Goal: Task Accomplishment & Management: Manage account settings

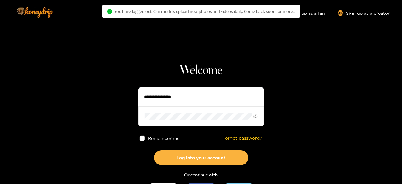
click at [158, 88] on input "text" at bounding box center [201, 96] width 126 height 19
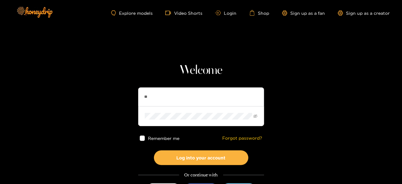
type input "*"
click at [154, 150] on button "Log into your account" at bounding box center [201, 157] width 94 height 15
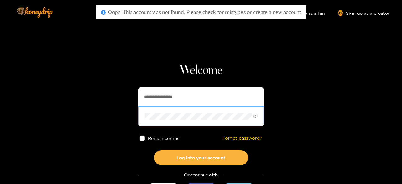
click at [255, 117] on icon "eye-invisible" at bounding box center [255, 116] width 4 height 4
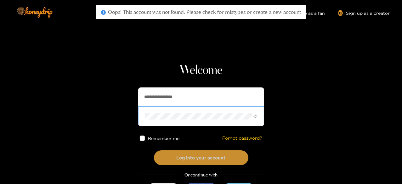
click at [161, 155] on button "Log into your account" at bounding box center [201, 157] width 94 height 15
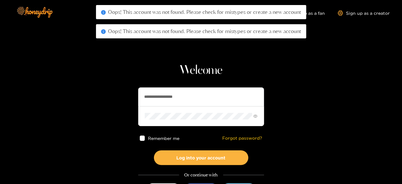
click at [192, 89] on input "**********" at bounding box center [201, 96] width 126 height 19
type input "*"
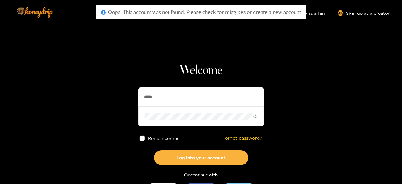
type input "**********"
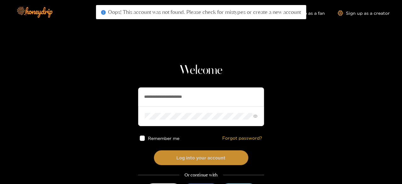
click at [173, 158] on button "Log into your account" at bounding box center [201, 157] width 94 height 15
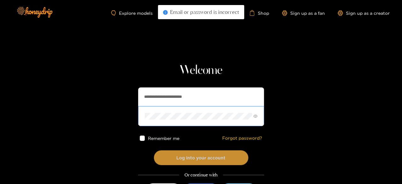
click at [154, 150] on button "Log into your account" at bounding box center [201, 157] width 94 height 15
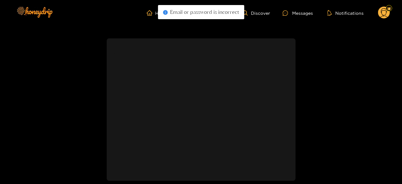
click at [293, 13] on div "Messages" at bounding box center [298, 12] width 30 height 7
click at [150, 14] on icon "home" at bounding box center [149, 12] width 6 height 5
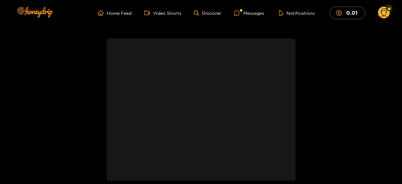
click at [245, 13] on div "Messages" at bounding box center [249, 12] width 30 height 7
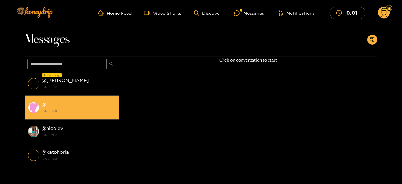
click at [60, 114] on div "@ [DATE] 15:31" at bounding box center [79, 107] width 74 height 14
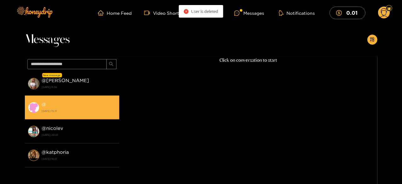
click at [384, 13] on circle at bounding box center [384, 13] width 12 height 12
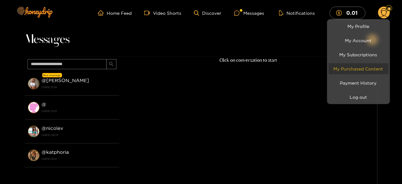
click at [337, 67] on link "My Purchased Content" at bounding box center [358, 68] width 60 height 11
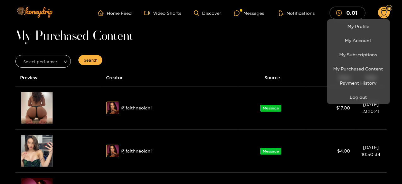
click at [4, 56] on div at bounding box center [201, 92] width 402 height 184
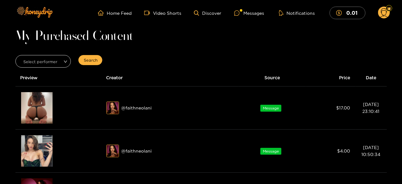
click at [12, 66] on div "Select performer" at bounding box center [43, 61] width 63 height 16
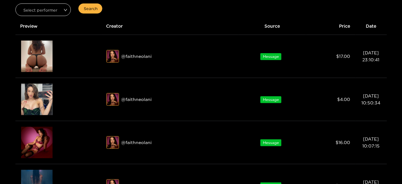
scroll to position [53, 0]
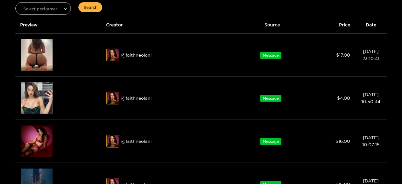
click at [24, 55] on div "Preview" at bounding box center [36, 54] width 31 height 31
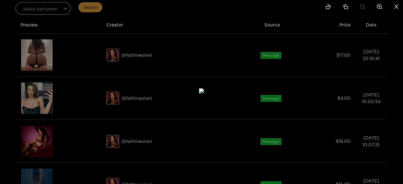
click at [11, 60] on div at bounding box center [201, 92] width 403 height 184
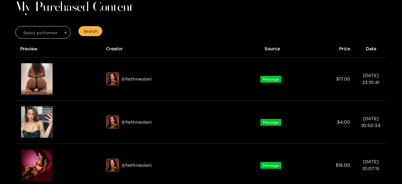
scroll to position [25, 0]
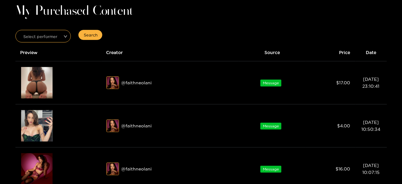
click at [26, 36] on input "search" at bounding box center [41, 34] width 44 height 9
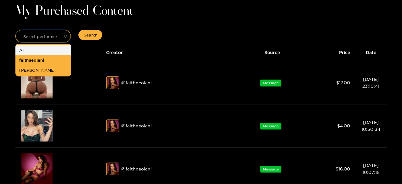
click at [20, 60] on div "faithneolani" at bounding box center [43, 60] width 48 height 7
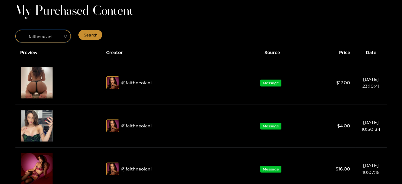
click at [81, 37] on button "Search" at bounding box center [90, 35] width 24 height 10
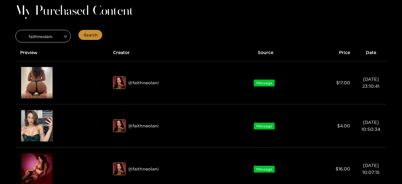
click at [86, 35] on span "Search" at bounding box center [91, 35] width 14 height 6
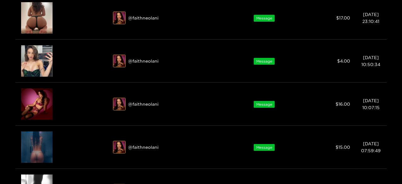
scroll to position [107, 0]
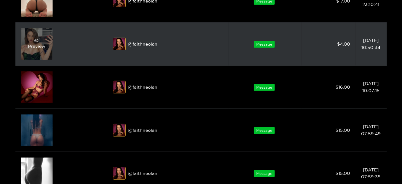
click at [29, 40] on span "eye" at bounding box center [36, 40] width 16 height 4
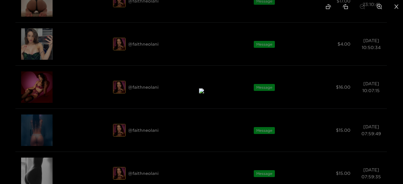
click at [391, 9] on li at bounding box center [395, 7] width 13 height 14
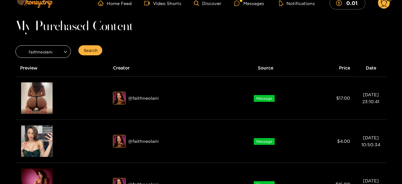
scroll to position [0, 0]
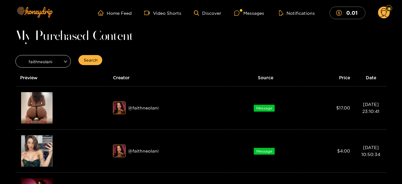
click at [387, 11] on circle at bounding box center [384, 13] width 12 height 12
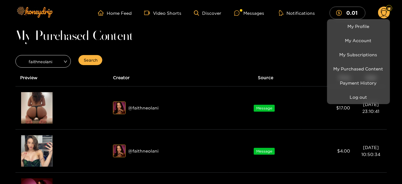
click at [342, 97] on button "Log out" at bounding box center [358, 97] width 60 height 11
